Goal: Task Accomplishment & Management: Complete application form

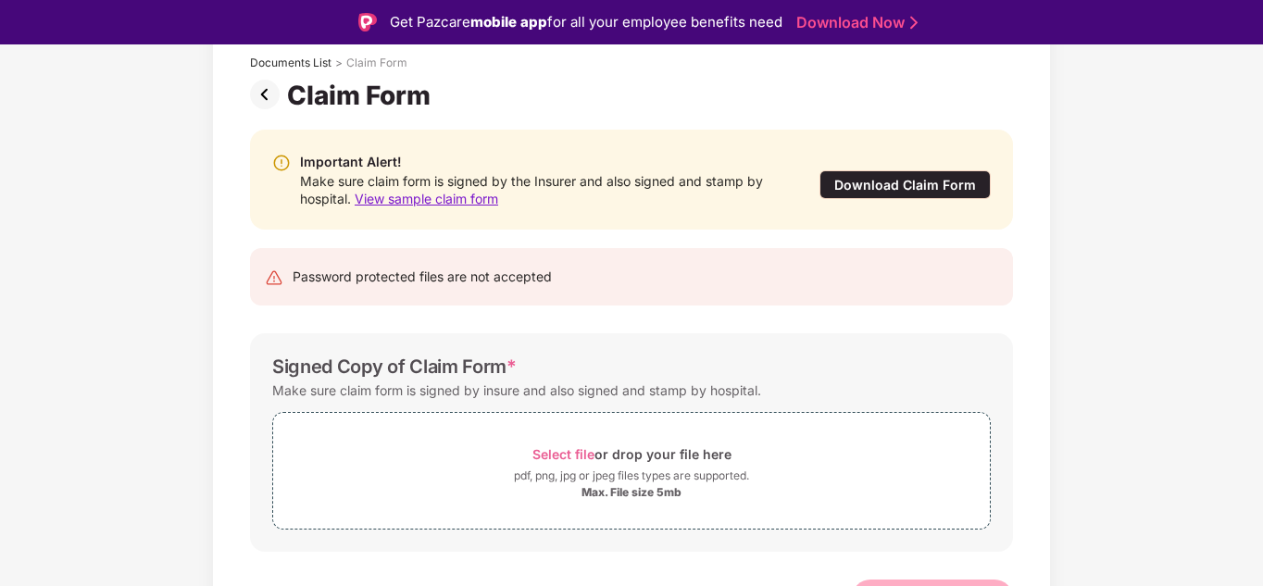
scroll to position [147, 0]
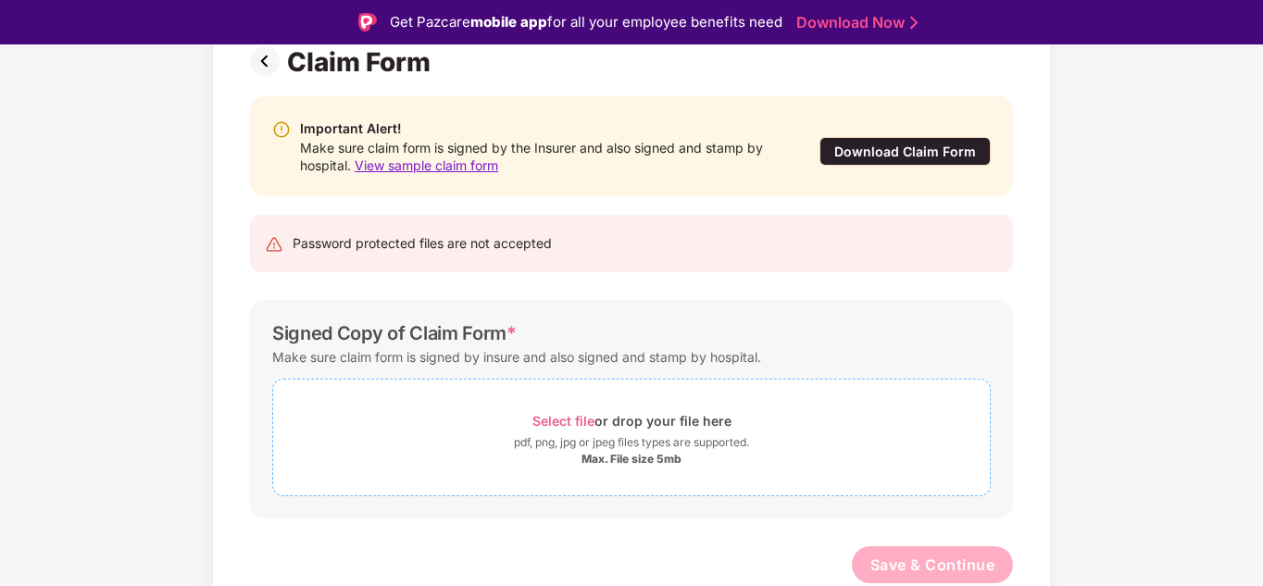
click at [595, 452] on div "Max. File size 5mb" at bounding box center [632, 459] width 100 height 15
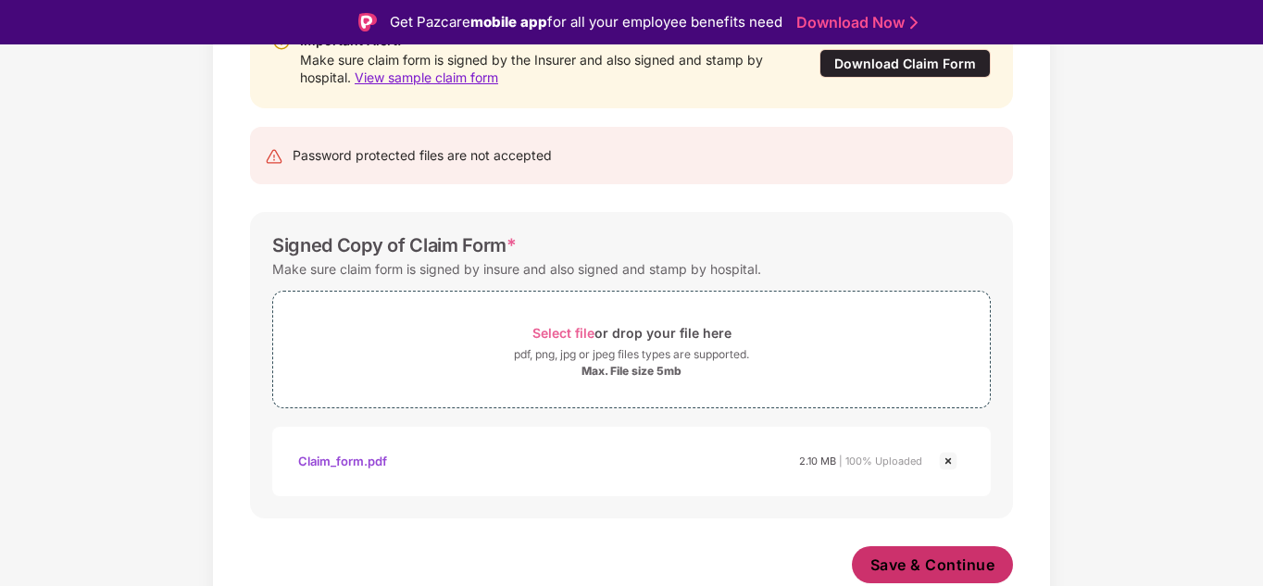
scroll to position [235, 0]
click at [932, 563] on span "Save & Continue" at bounding box center [933, 565] width 125 height 20
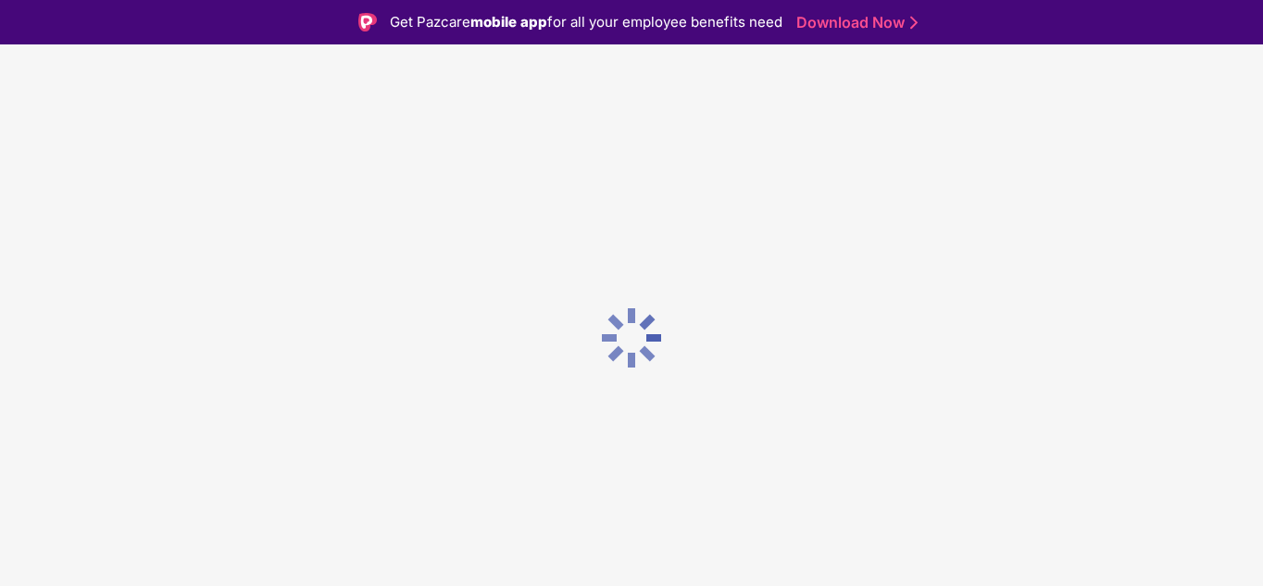
scroll to position [0, 0]
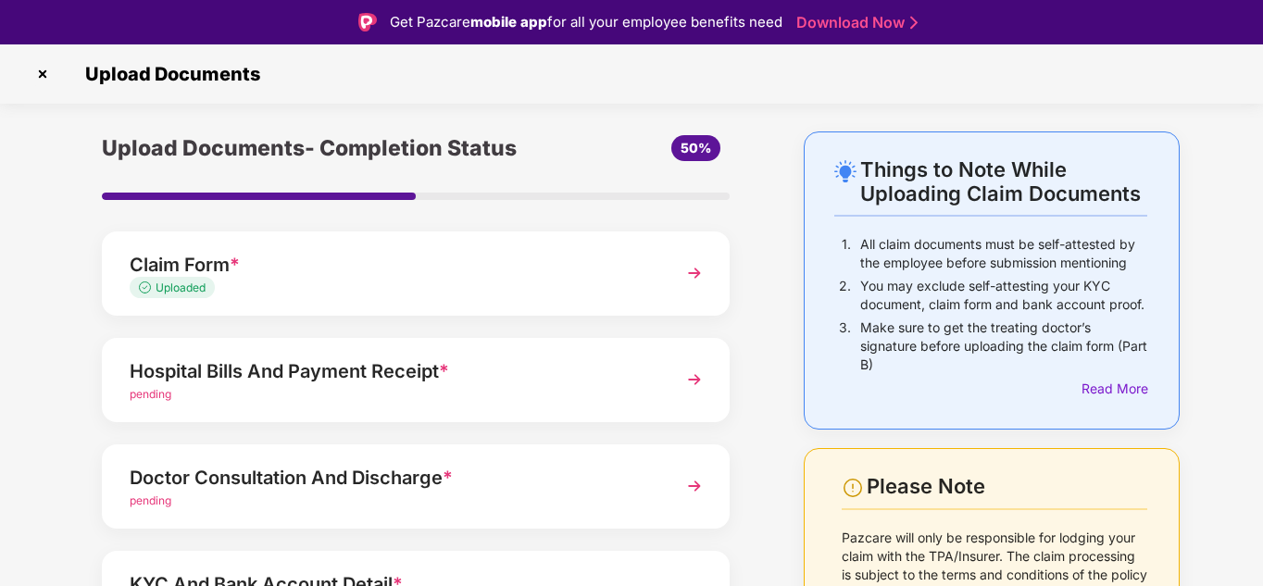
click at [576, 387] on div "pending" at bounding box center [392, 395] width 524 height 18
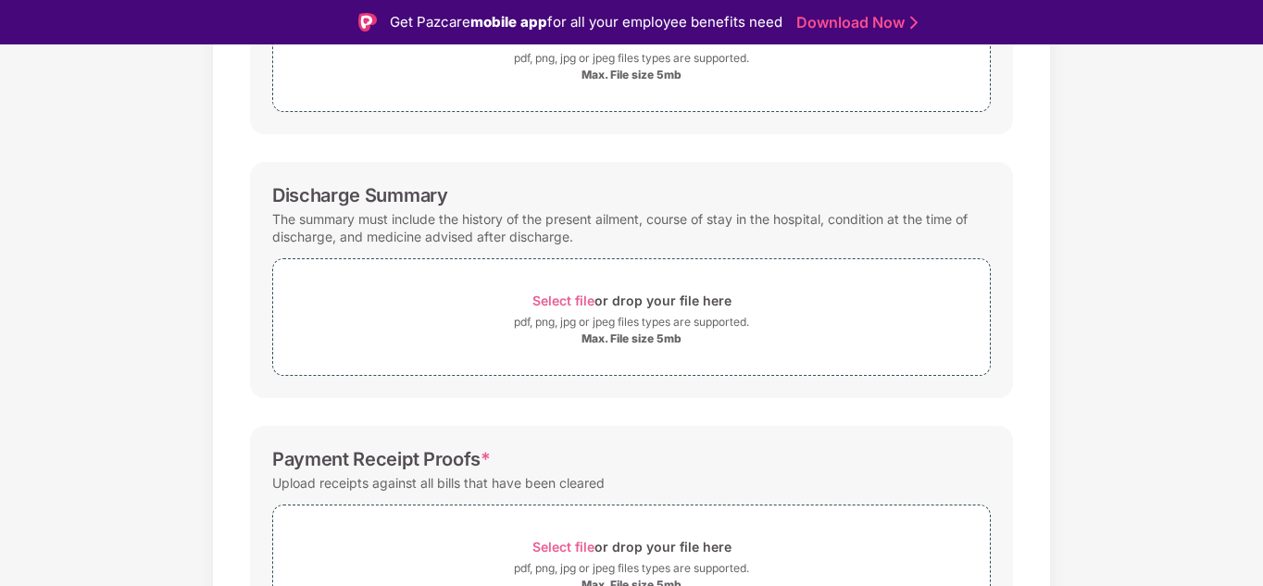
scroll to position [539, 0]
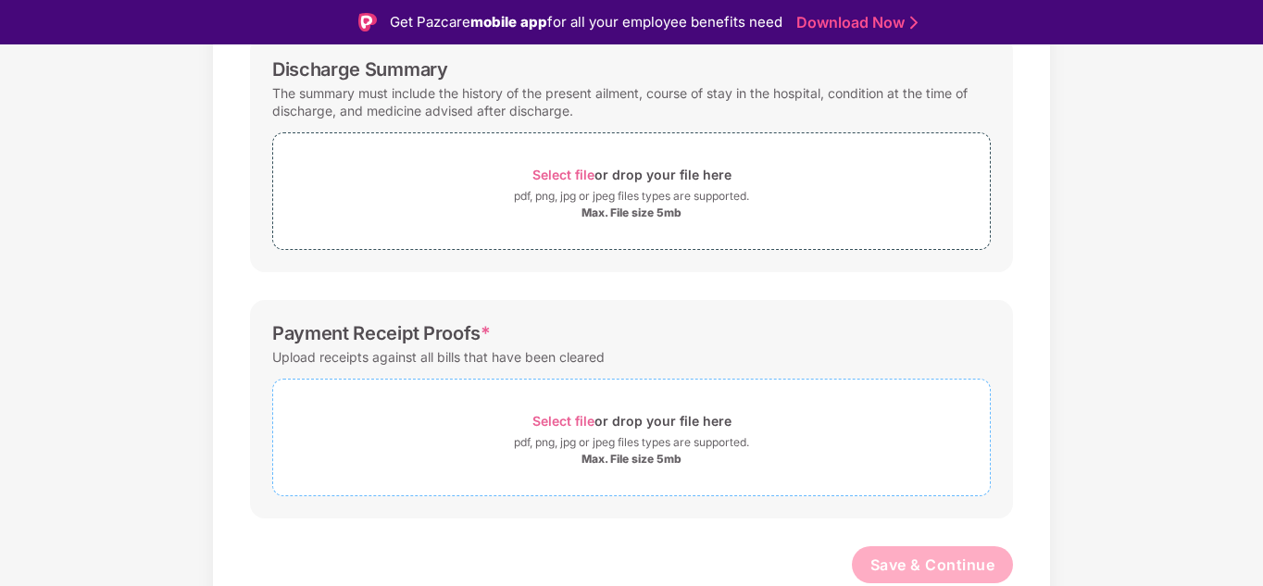
click at [628, 424] on div "Select file or drop your file here" at bounding box center [631, 420] width 199 height 25
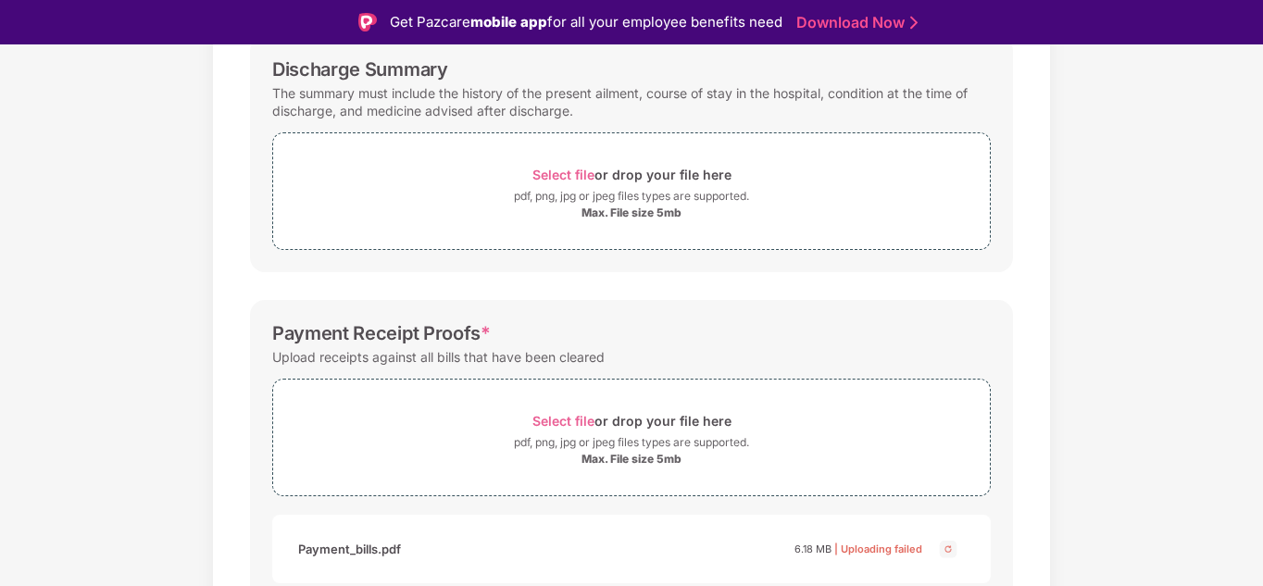
scroll to position [626, 0]
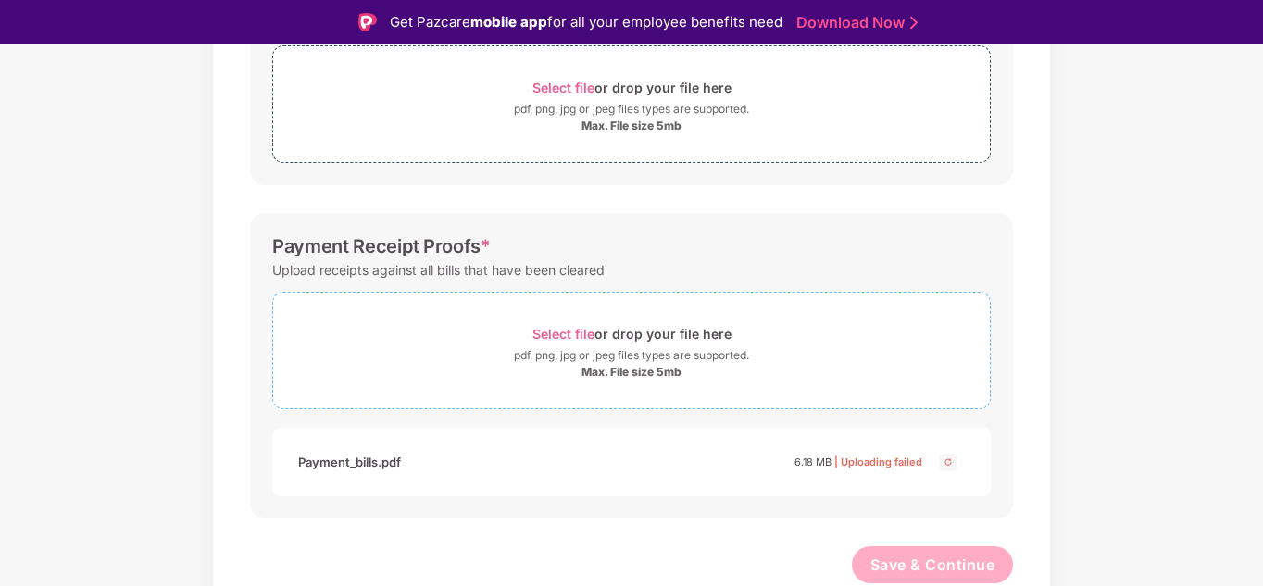
click at [658, 378] on div "Max. File size 5mb" at bounding box center [632, 372] width 100 height 15
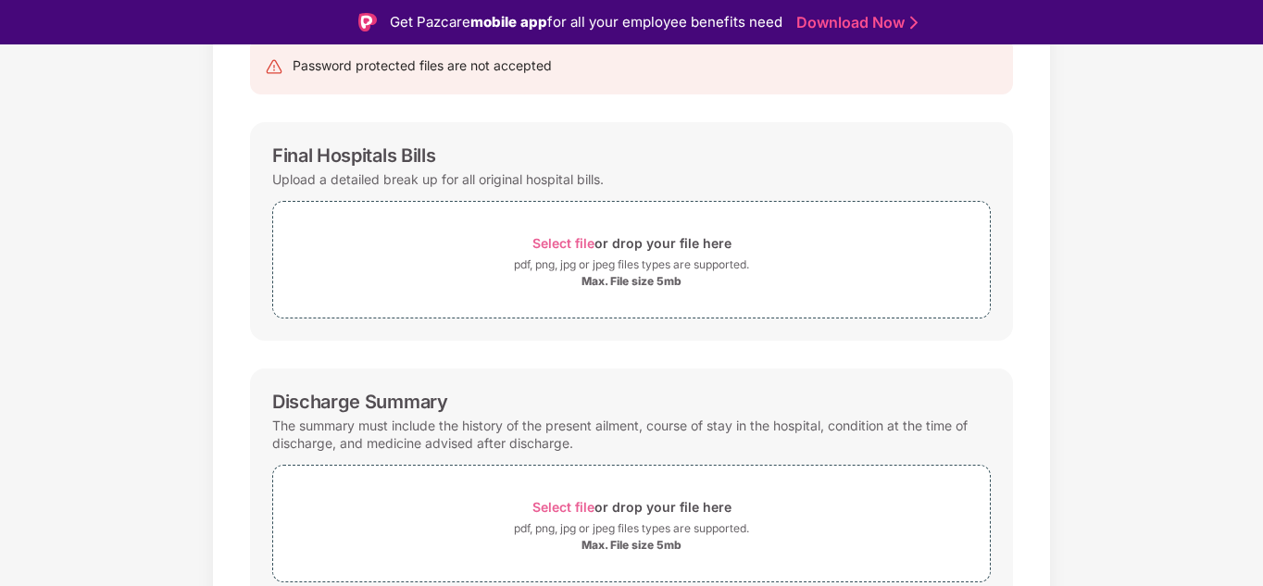
scroll to position [163, 0]
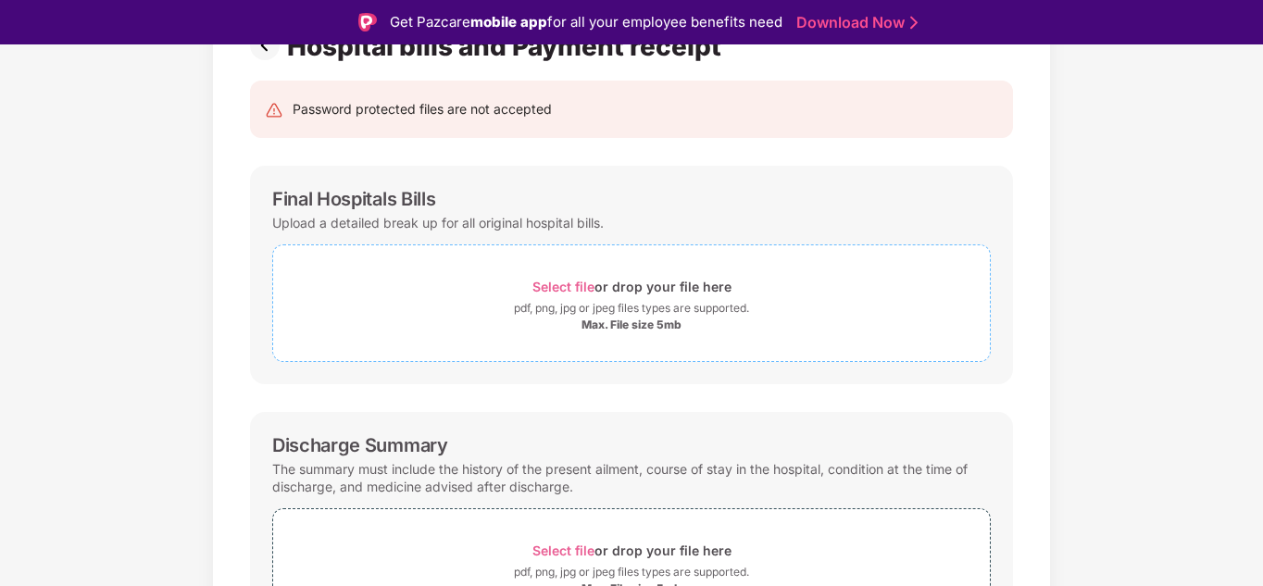
click at [569, 288] on span "Select file" at bounding box center [563, 287] width 62 height 16
click at [578, 285] on span "Select file" at bounding box center [563, 287] width 62 height 16
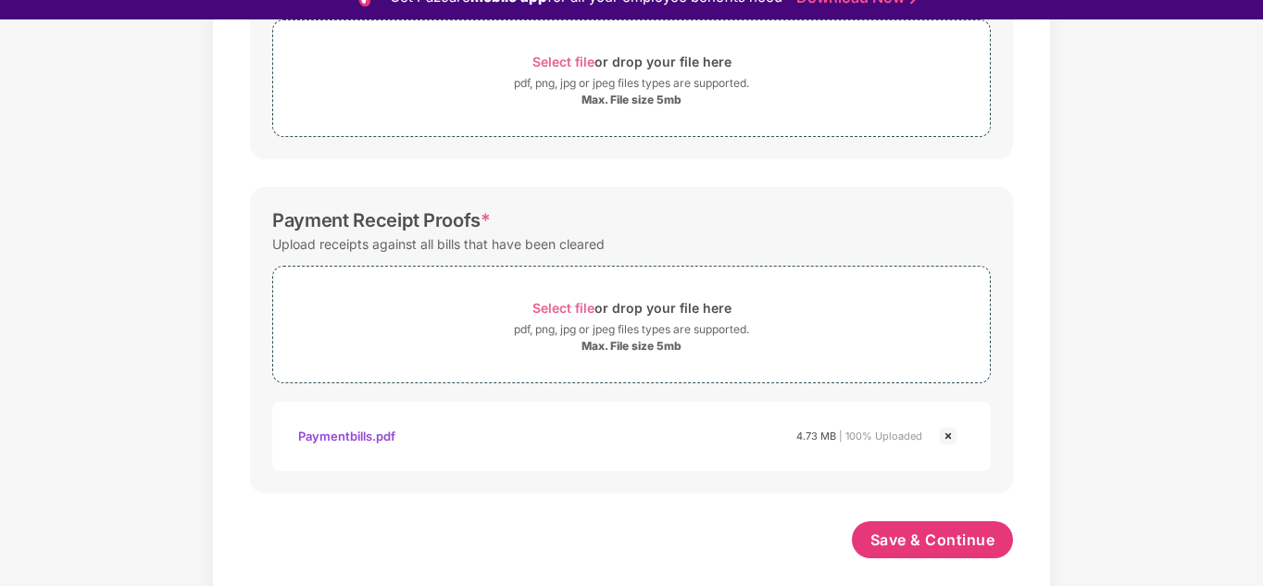
scroll to position [44, 0]
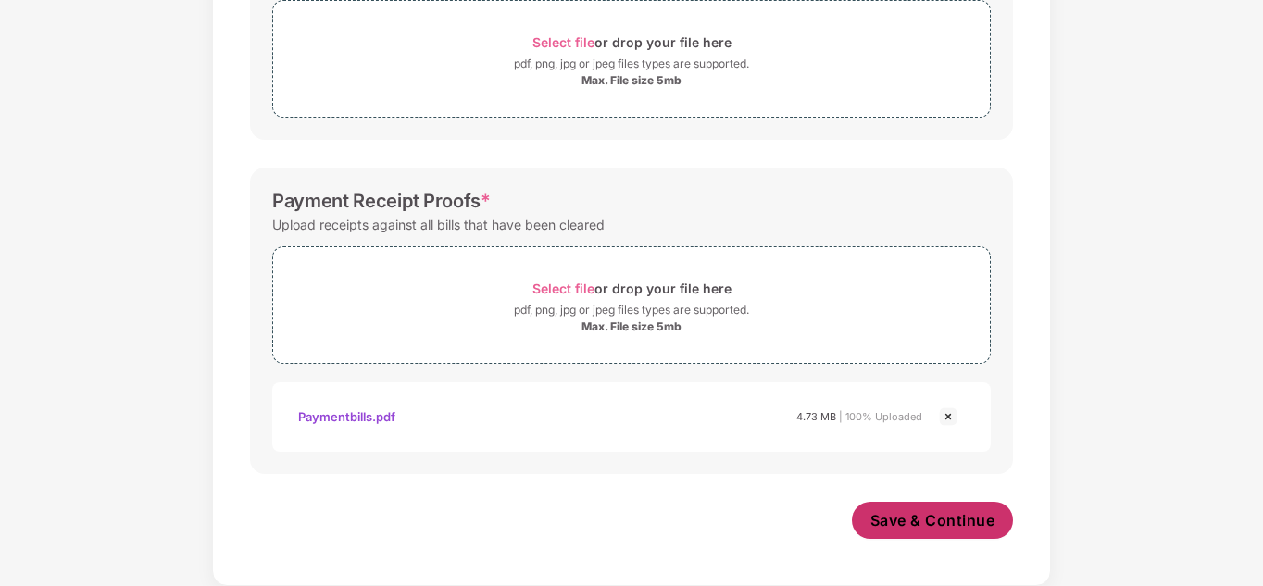
click at [943, 517] on span "Save & Continue" at bounding box center [933, 520] width 125 height 20
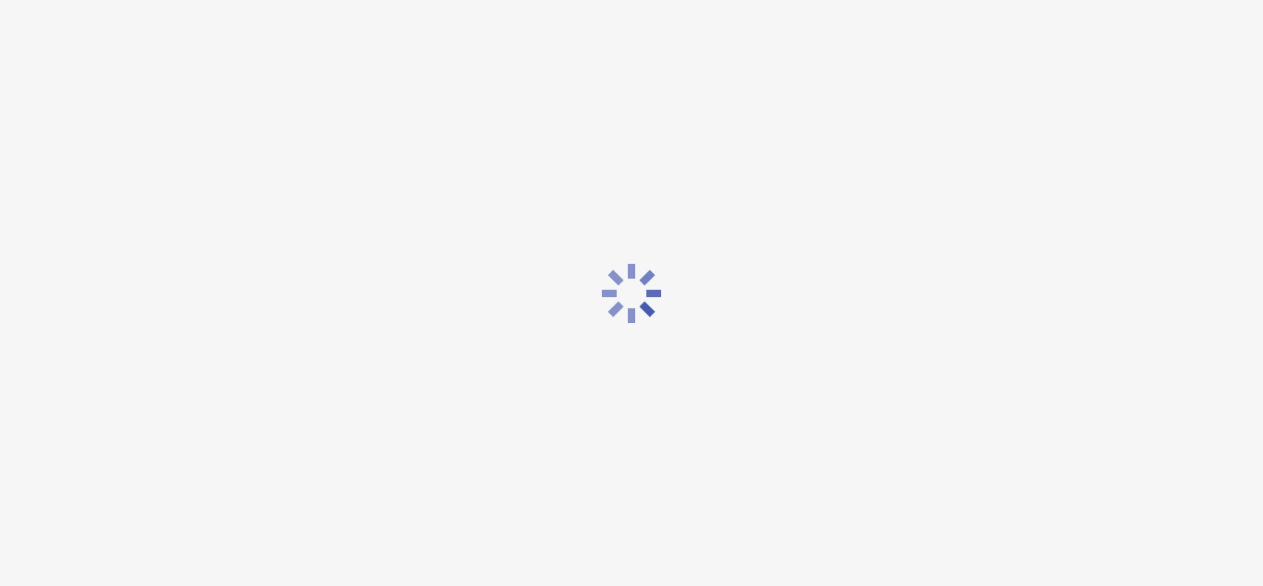
scroll to position [0, 0]
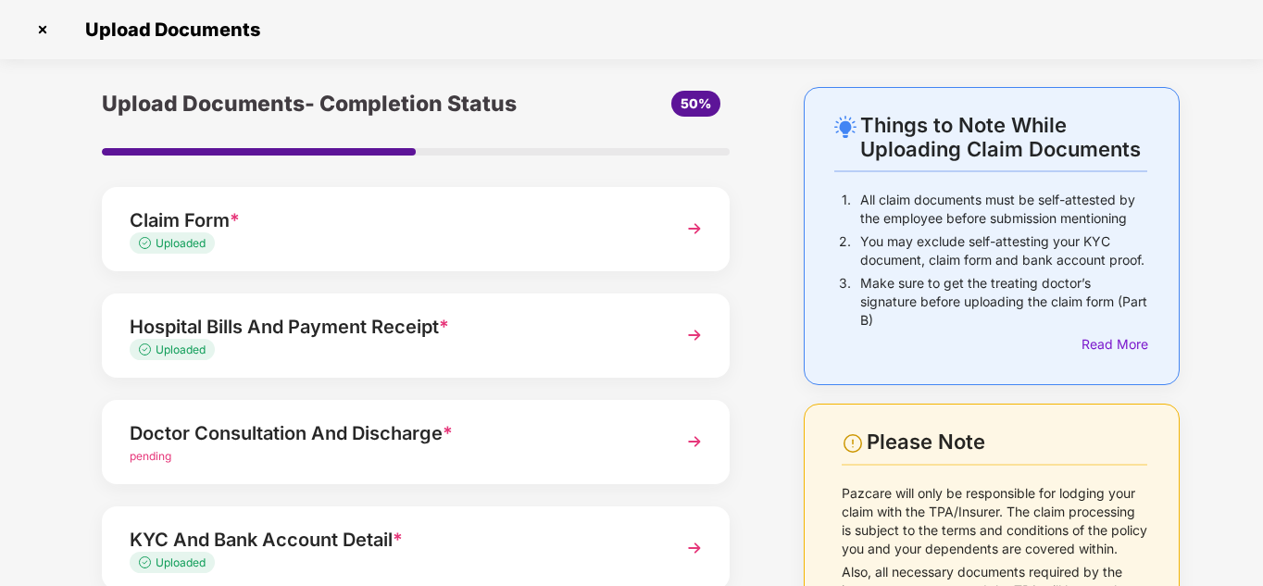
click at [370, 442] on div "Doctor Consultation And Discharge *" at bounding box center [392, 434] width 524 height 30
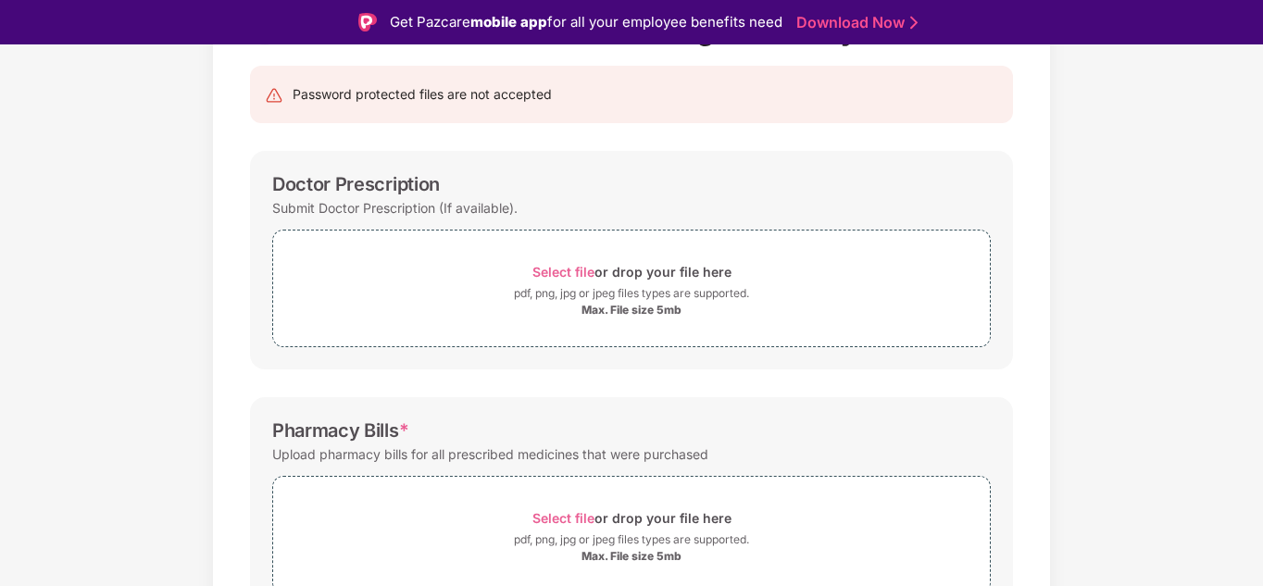
scroll to position [185, 0]
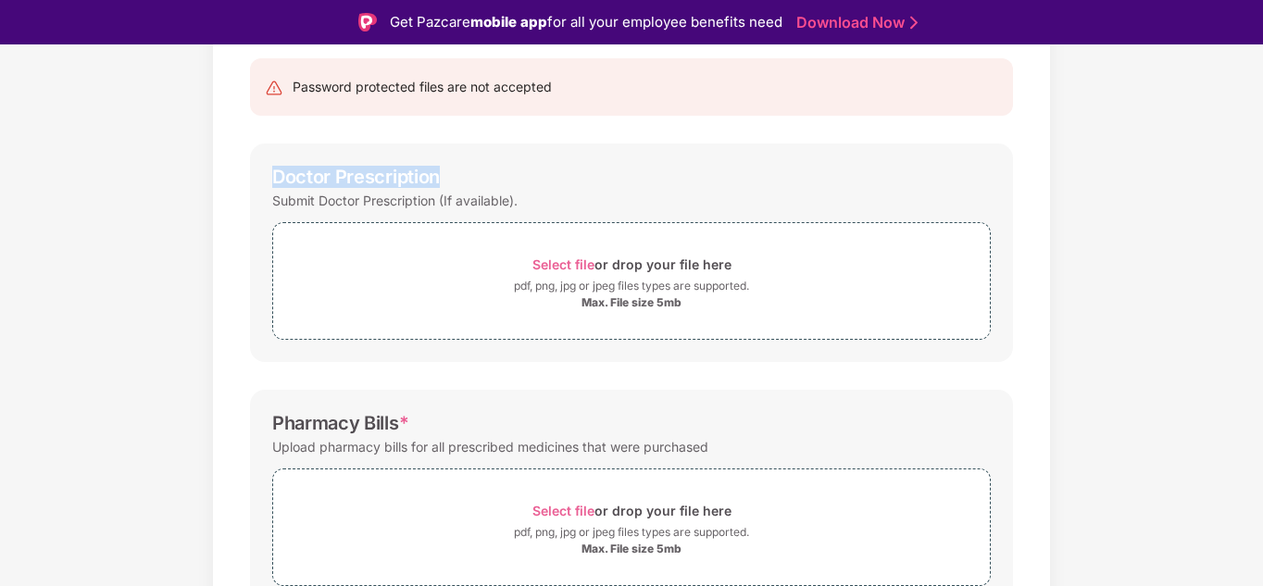
drag, startPoint x: 273, startPoint y: 172, endPoint x: 483, endPoint y: 180, distance: 210.3
click at [483, 180] on div "Doctor Prescription" at bounding box center [631, 177] width 719 height 22
copy div "Doctor Prescription"
click at [649, 267] on div "Select file or drop your file here" at bounding box center [631, 264] width 199 height 25
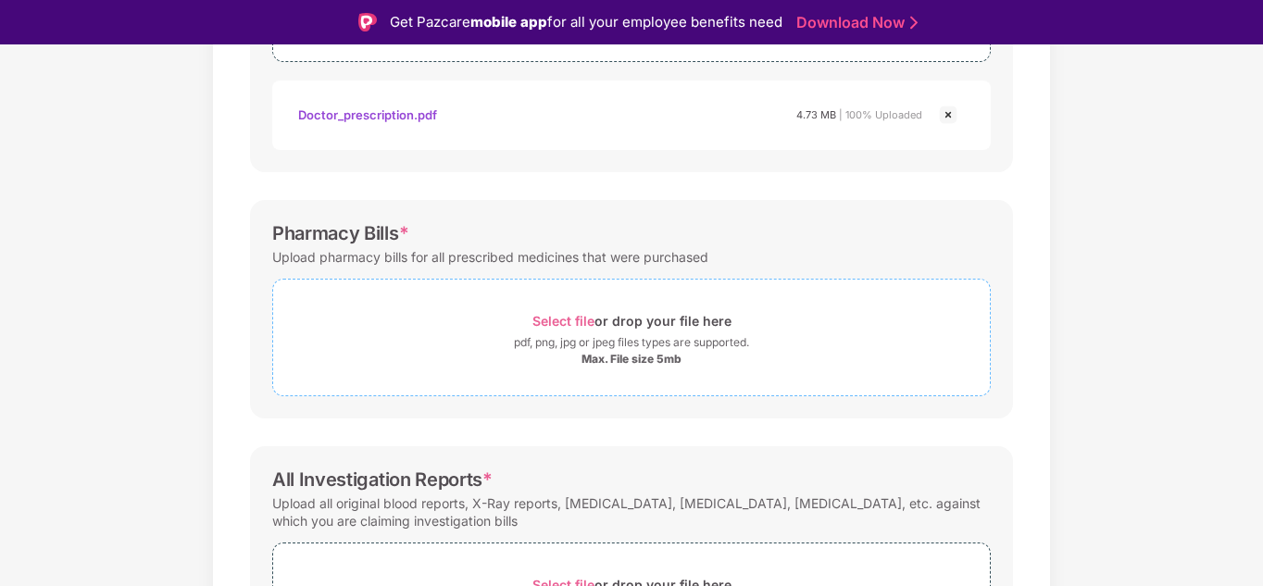
scroll to position [627, 0]
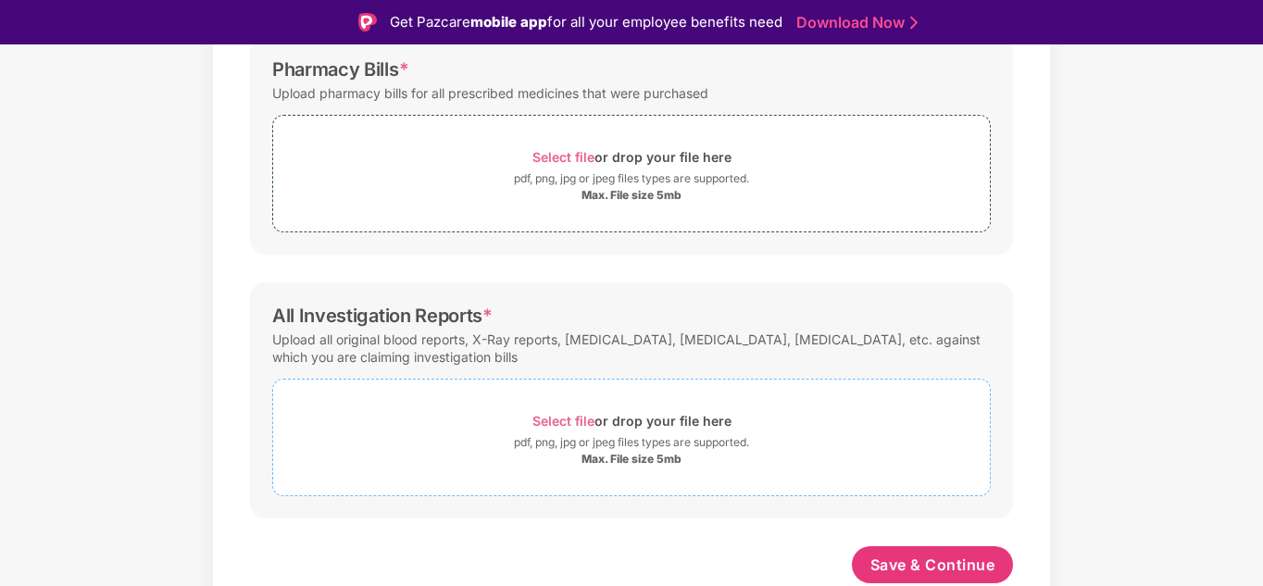
click at [549, 422] on span "Select file" at bounding box center [563, 421] width 62 height 16
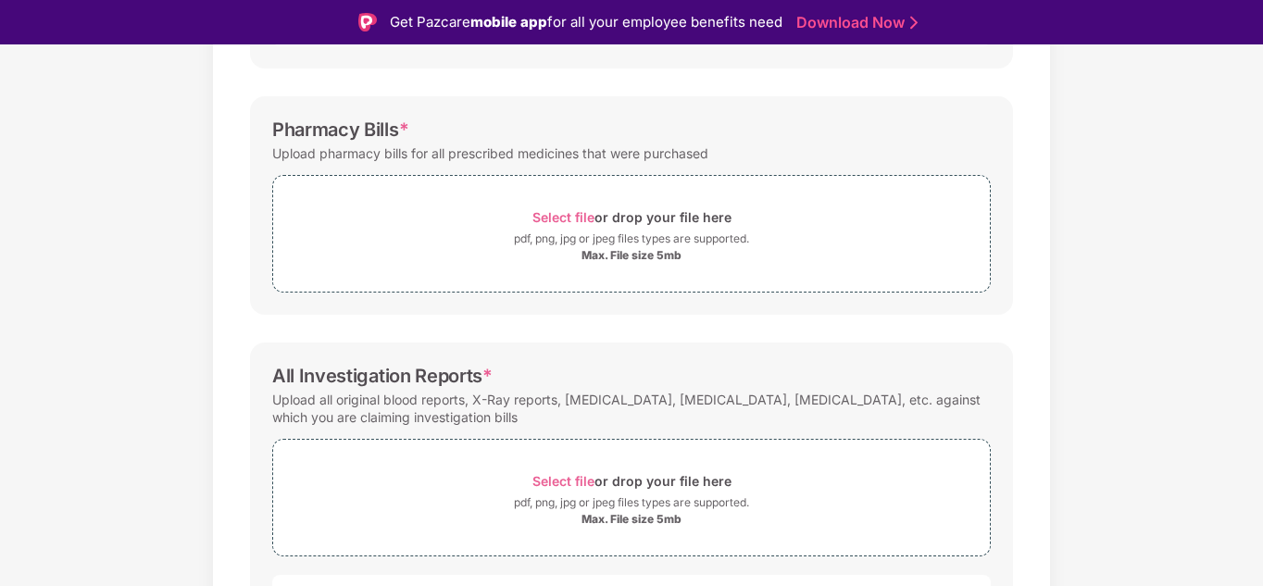
scroll to position [534, 0]
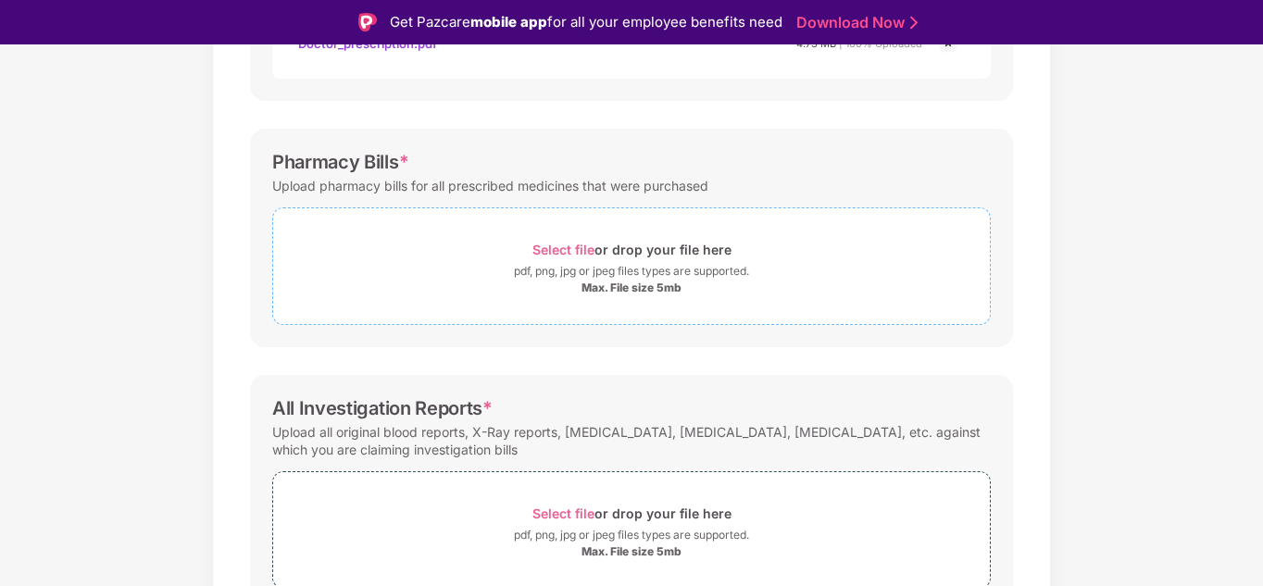
click at [553, 257] on span "Select file" at bounding box center [563, 250] width 62 height 16
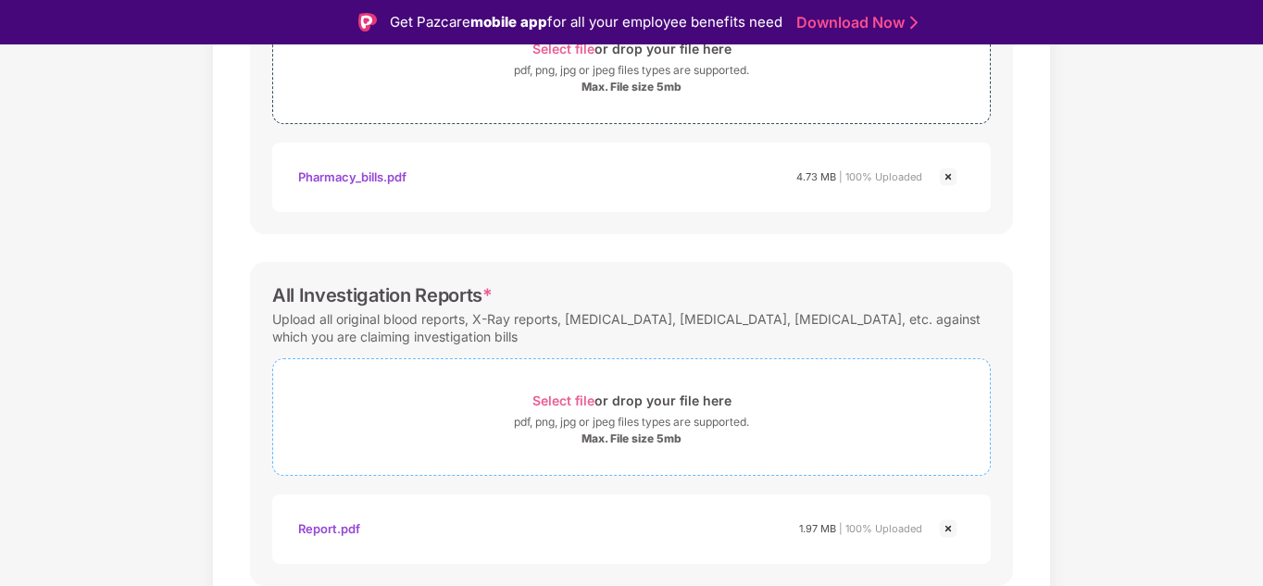
scroll to position [803, 0]
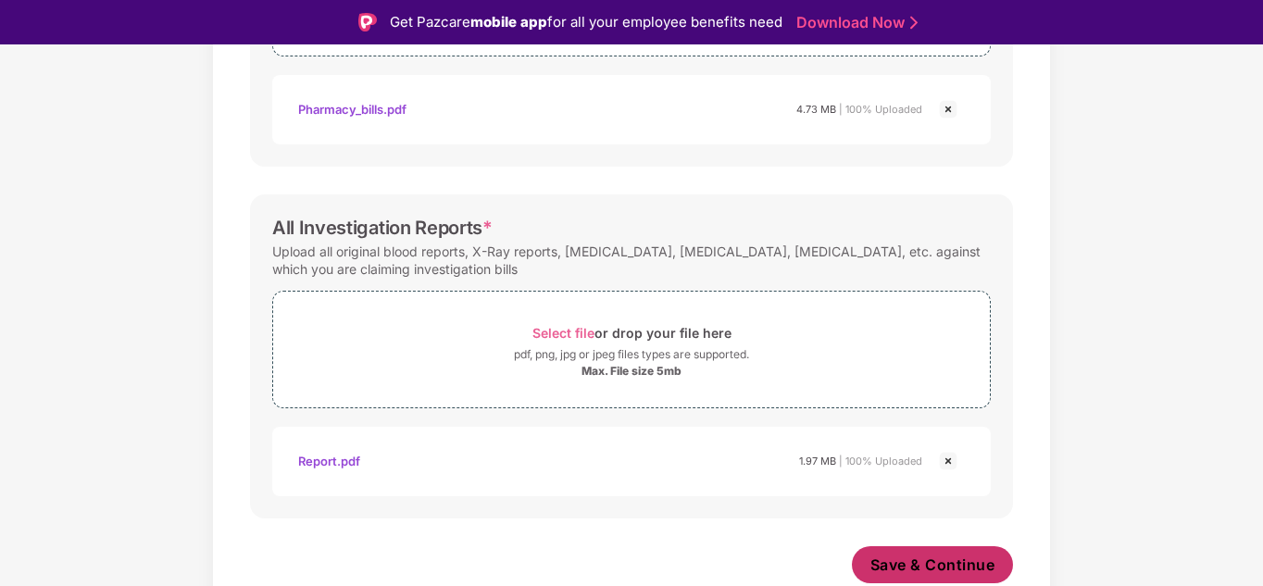
click at [955, 574] on span "Save & Continue" at bounding box center [933, 565] width 125 height 20
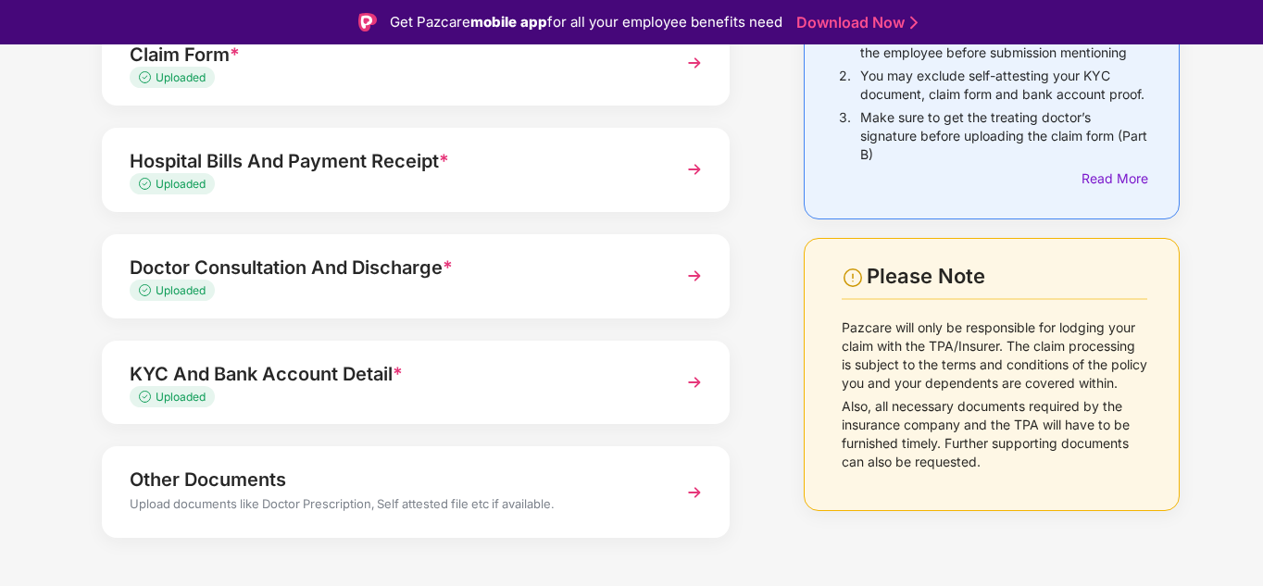
scroll to position [232, 0]
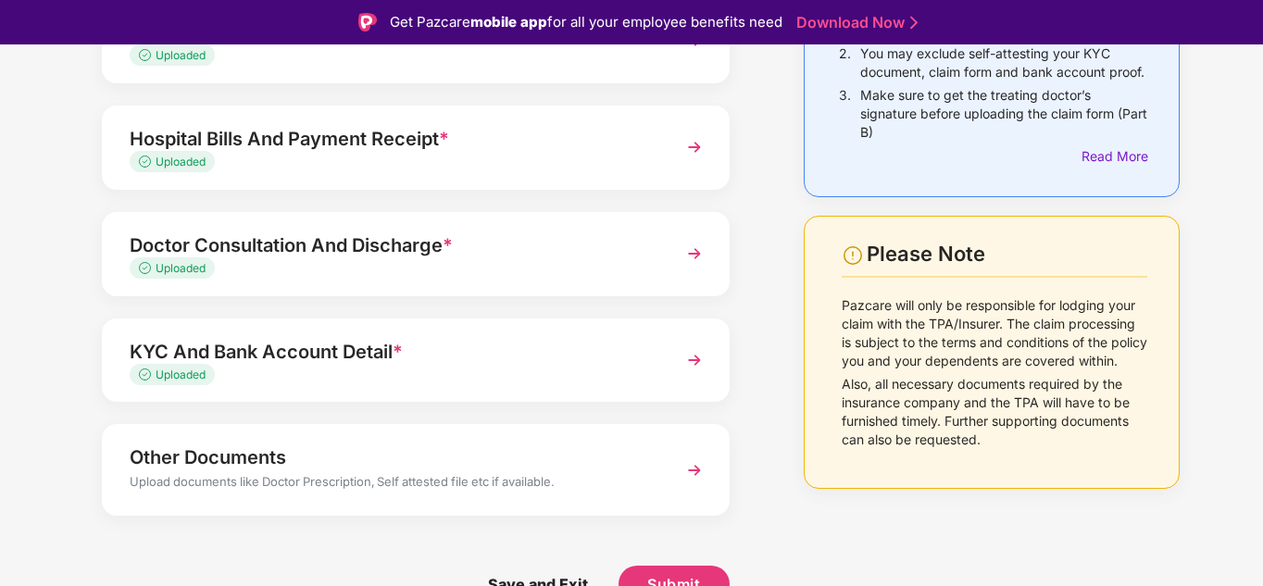
click at [255, 447] on div "Other Documents" at bounding box center [392, 458] width 524 height 30
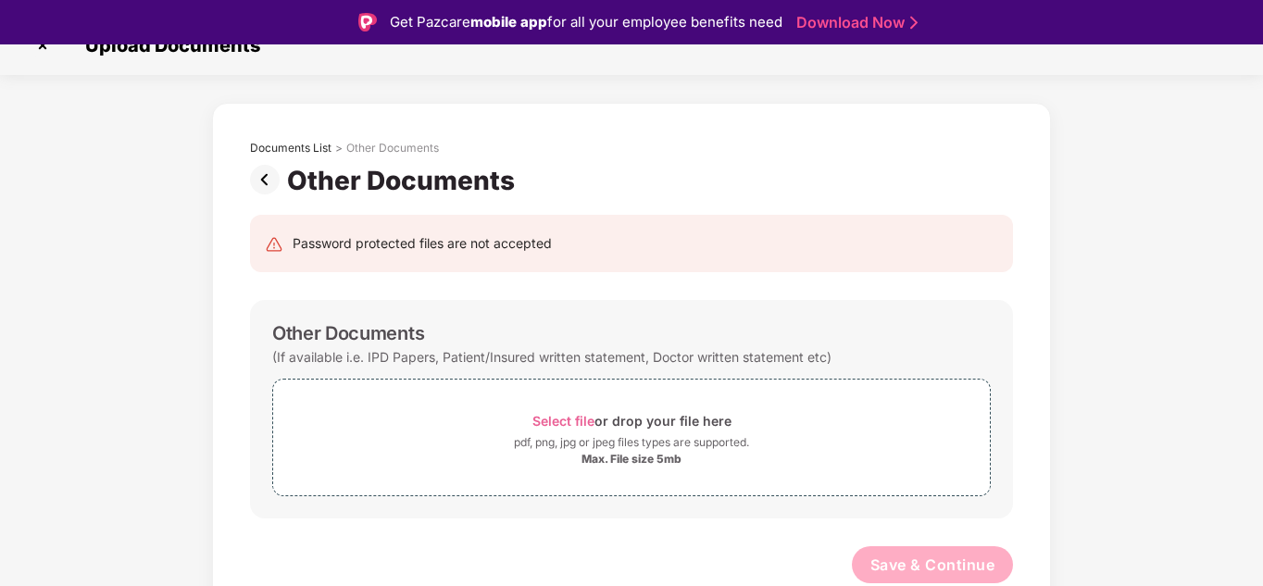
scroll to position [29, 0]
click at [562, 420] on span "Select file" at bounding box center [563, 421] width 62 height 16
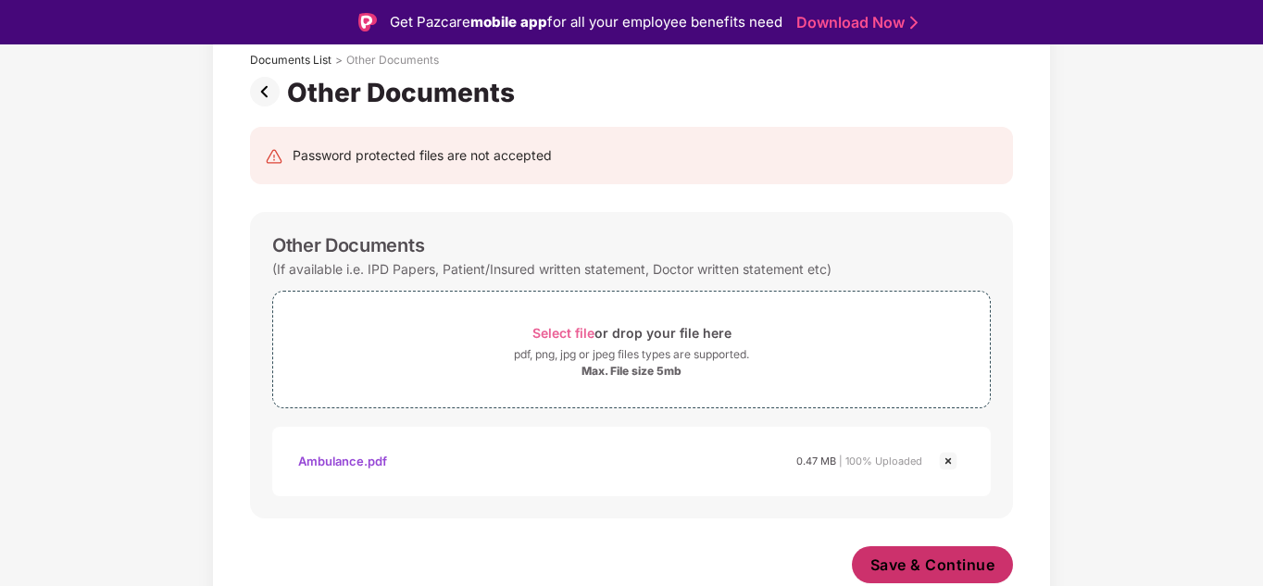
scroll to position [117, 0]
click at [913, 566] on span "Save & Continue" at bounding box center [933, 565] width 125 height 20
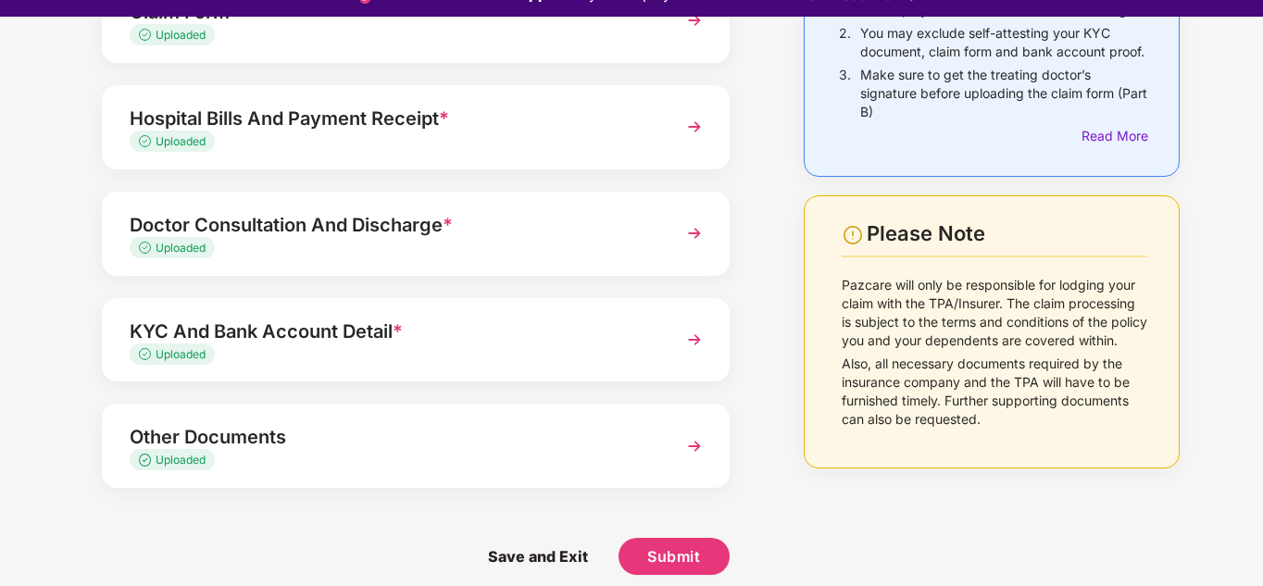
scroll to position [44, 0]
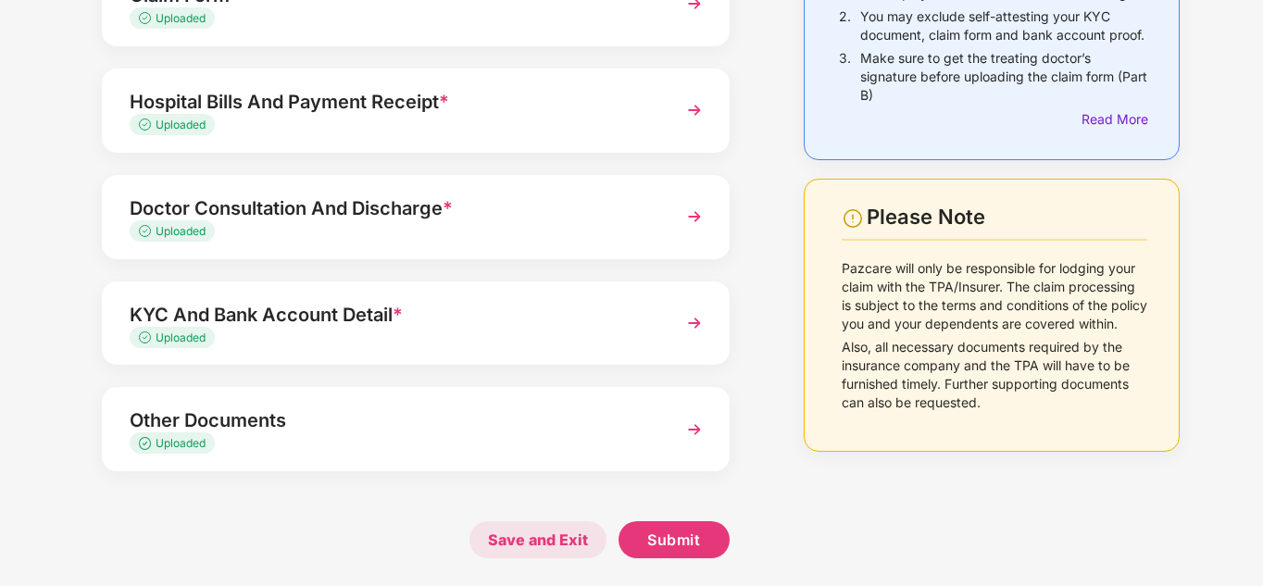
click at [532, 545] on span "Save and Exit" at bounding box center [538, 539] width 137 height 37
